Goal: Task Accomplishment & Management: Manage account settings

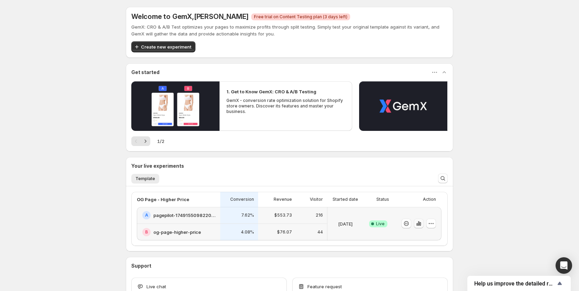
click at [421, 224] on icon "button" at bounding box center [419, 224] width 1 height 4
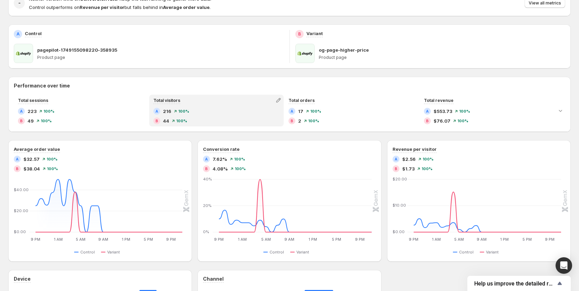
scroll to position [77, 0]
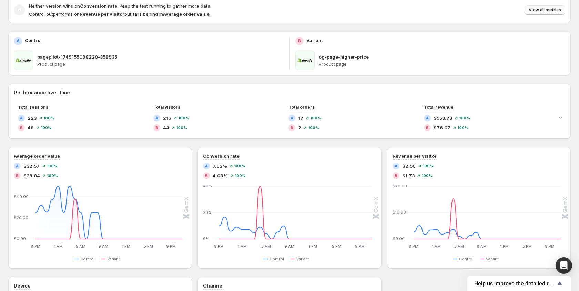
click at [536, 10] on span "View all metrics" at bounding box center [545, 10] width 32 height 6
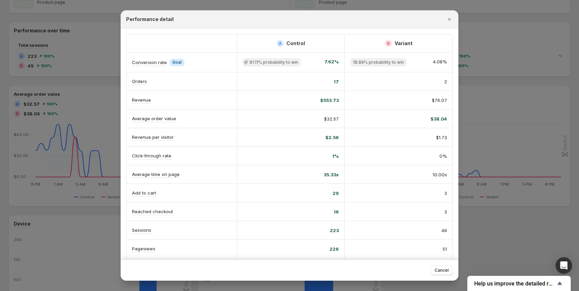
scroll to position [138, 0]
click at [499, 84] on div at bounding box center [289, 145] width 579 height 291
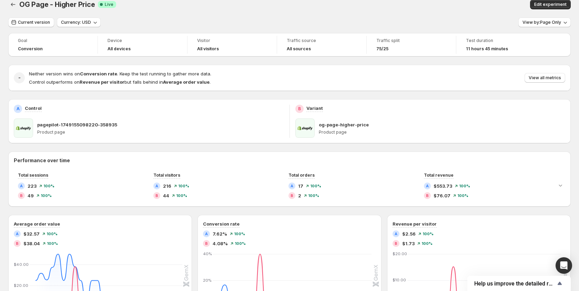
scroll to position [10, 0]
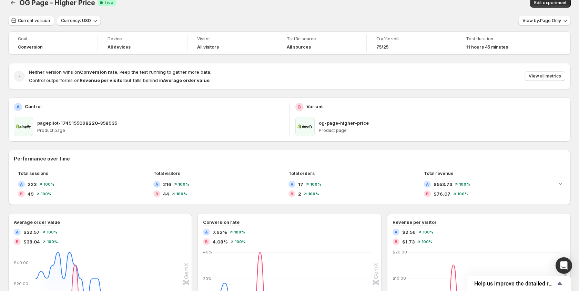
drag, startPoint x: 334, startPoint y: 131, endPoint x: 311, endPoint y: 108, distance: 32.4
click at [334, 130] on p "Product page" at bounding box center [442, 131] width 247 height 6
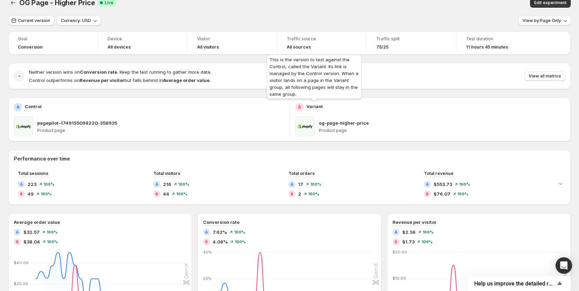
click at [311, 108] on p "Variant" at bounding box center [314, 106] width 17 height 7
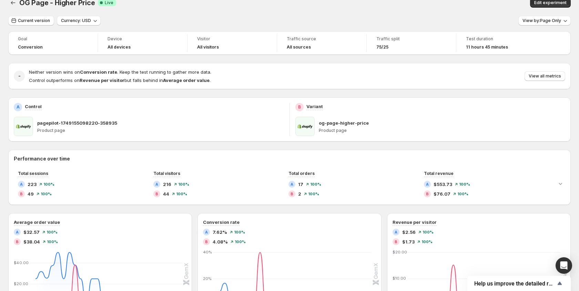
click at [292, 107] on div "B Variant og-page-higher-price Product page" at bounding box center [430, 120] width 281 height 44
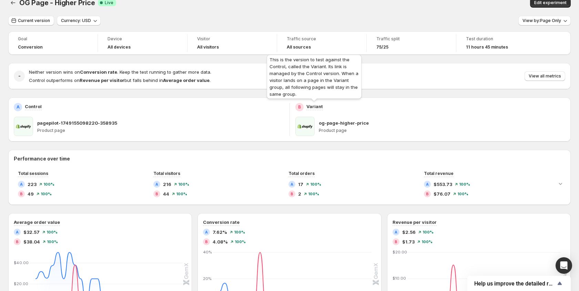
click at [313, 107] on p "Variant" at bounding box center [314, 106] width 17 height 7
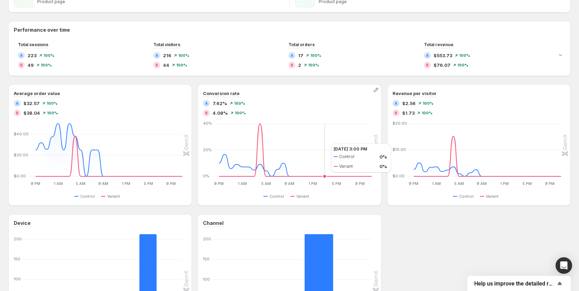
scroll to position [131, 0]
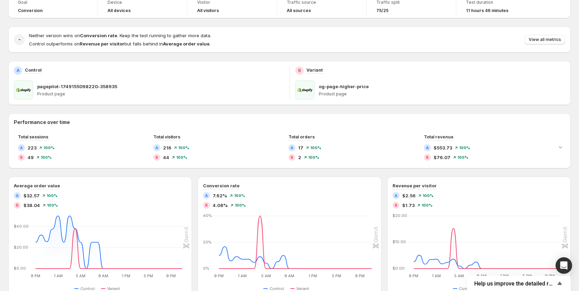
scroll to position [34, 0]
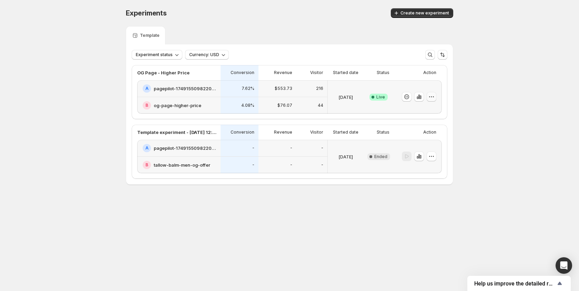
click at [434, 98] on icon "button" at bounding box center [431, 96] width 7 height 7
click at [414, 113] on span "Edit" at bounding box center [438, 111] width 72 height 7
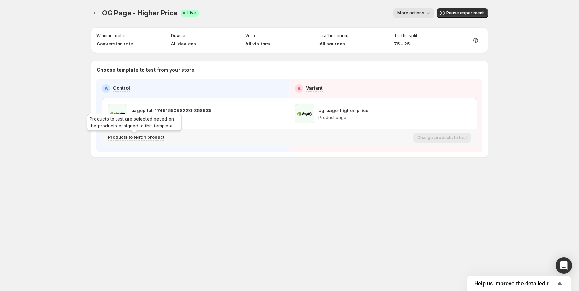
click at [125, 138] on p "Products to test: 1 product" at bounding box center [136, 138] width 57 height 6
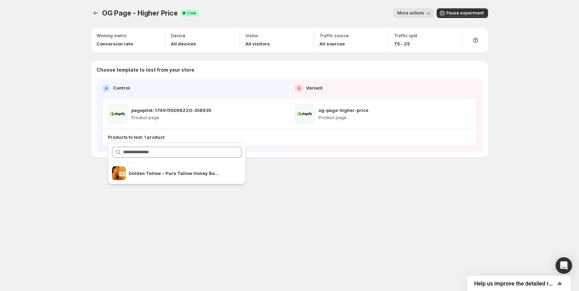
drag, startPoint x: 319, startPoint y: 186, endPoint x: 362, endPoint y: 134, distance: 68.1
click at [321, 186] on div "OG Page - Higher Price. This page is ready OG Page - Higher Price Success Compl…" at bounding box center [290, 97] width 414 height 195
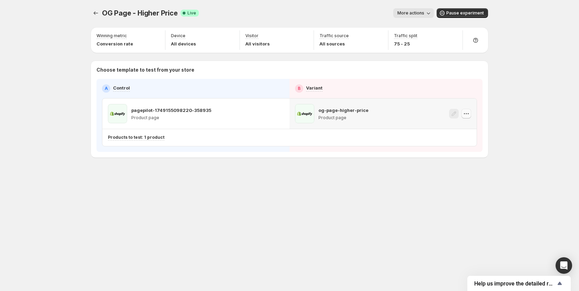
click at [470, 114] on button "button" at bounding box center [467, 114] width 10 height 10
click at [225, 121] on div "pagepilot-1749155098220-358935 Product page" at bounding box center [196, 113] width 176 height 19
click at [281, 116] on icon "button" at bounding box center [279, 113] width 7 height 7
click at [187, 121] on div "pagepilot-1749155098220-358935 Product page" at bounding box center [171, 113] width 80 height 19
click at [561, 286] on icon "Show survey - Help us improve the detailed report for A/B campaigns" at bounding box center [560, 284] width 8 height 8
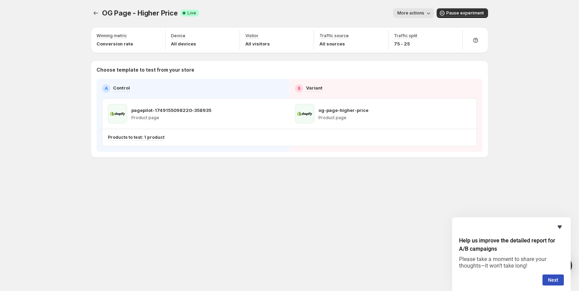
click at [561, 228] on icon "Hide survey" at bounding box center [560, 227] width 8 height 8
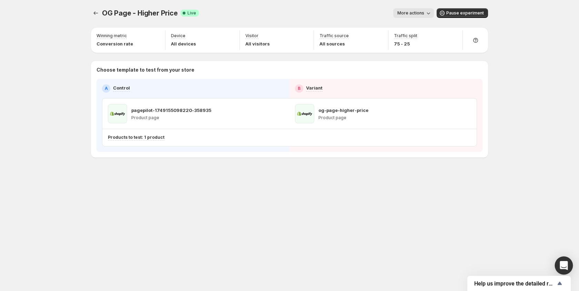
click at [565, 267] on icon "Open Intercom Messenger" at bounding box center [564, 265] width 8 height 9
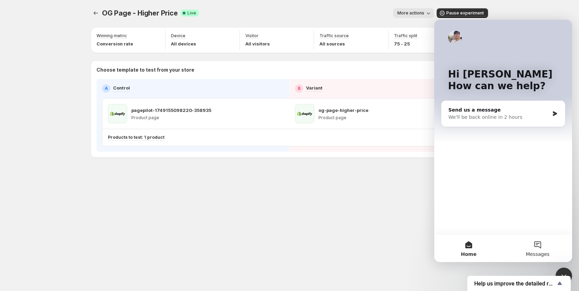
click at [548, 252] on span "Messages" at bounding box center [538, 254] width 24 height 5
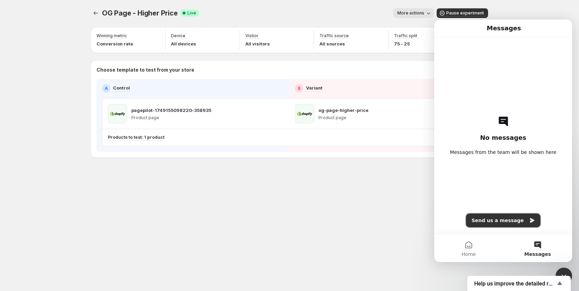
click at [500, 220] on button "Send us a message" at bounding box center [503, 221] width 74 height 14
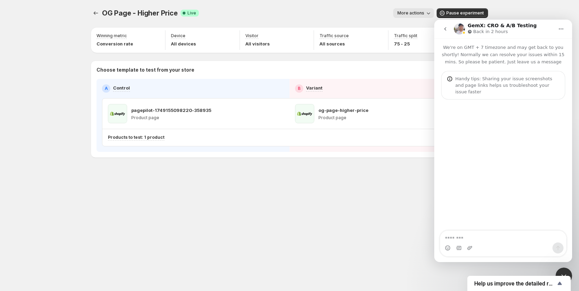
click at [139, 12] on span "OG Page - Higher Price" at bounding box center [140, 13] width 76 height 8
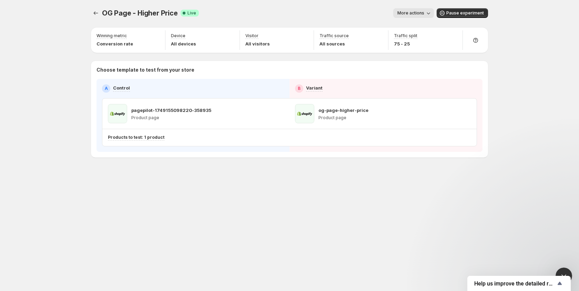
click at [139, 12] on span "OG Page - Higher Price" at bounding box center [140, 13] width 76 height 8
click at [138, 12] on span "OG Page - Higher Price" at bounding box center [140, 13] width 76 height 8
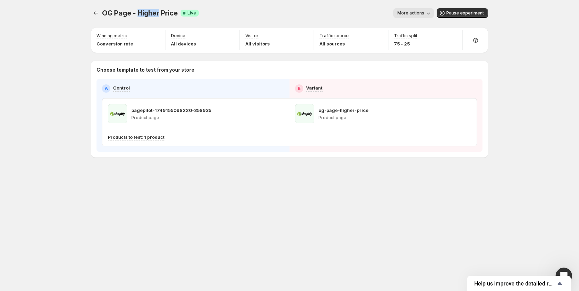
click at [139, 12] on span "OG Page - Higher Price" at bounding box center [140, 13] width 76 height 8
copy span "OG Page - Higher Price"
click at [562, 270] on div "Open Intercom Messenger" at bounding box center [564, 276] width 23 height 23
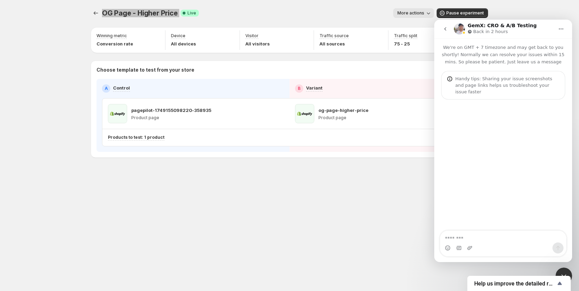
click at [492, 241] on textarea "Message…" at bounding box center [503, 237] width 126 height 12
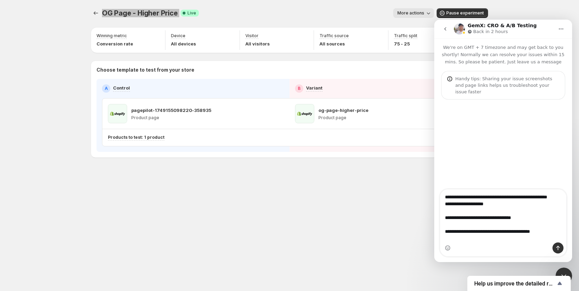
type textarea "**********"
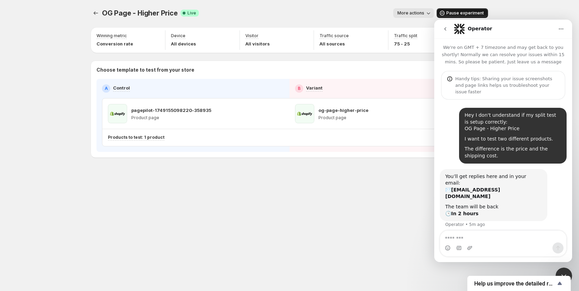
click at [448, 12] on span "Pause experiment" at bounding box center [465, 13] width 38 height 6
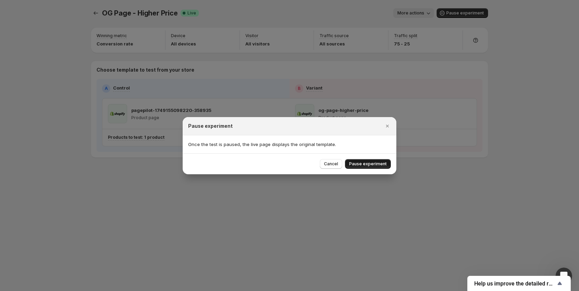
click at [369, 162] on span "Pause experiment" at bounding box center [368, 164] width 38 height 6
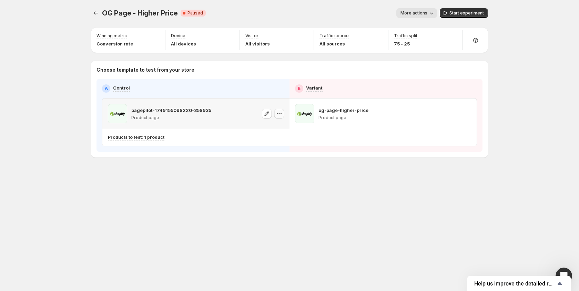
click at [280, 118] on button "button" at bounding box center [279, 114] width 10 height 10
click at [467, 117] on icon "button" at bounding box center [466, 113] width 7 height 7
click at [154, 38] on icon "button" at bounding box center [156, 36] width 4 height 4
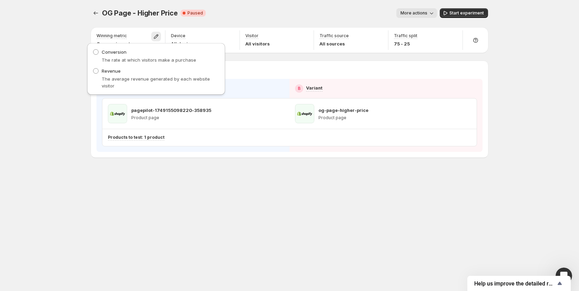
click at [73, 67] on div "OG Page - Higher Price. This page is ready OG Page - Higher Price Critical Comp…" at bounding box center [289, 145] width 579 height 291
